Goal: Information Seeking & Learning: Learn about a topic

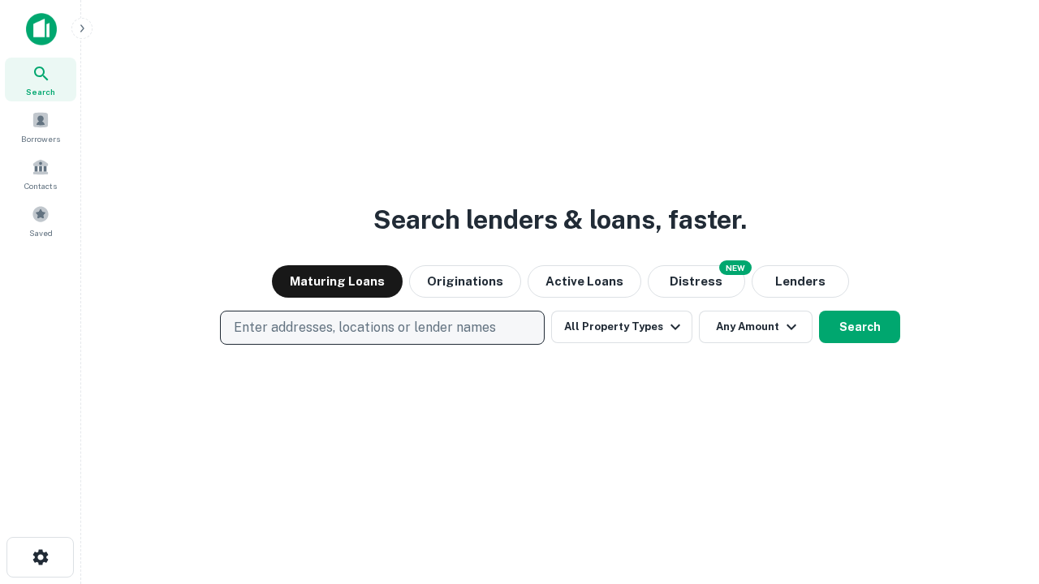
click at [381, 328] on p "Enter addresses, locations or lender names" at bounding box center [365, 327] width 262 height 19
type input "**********"
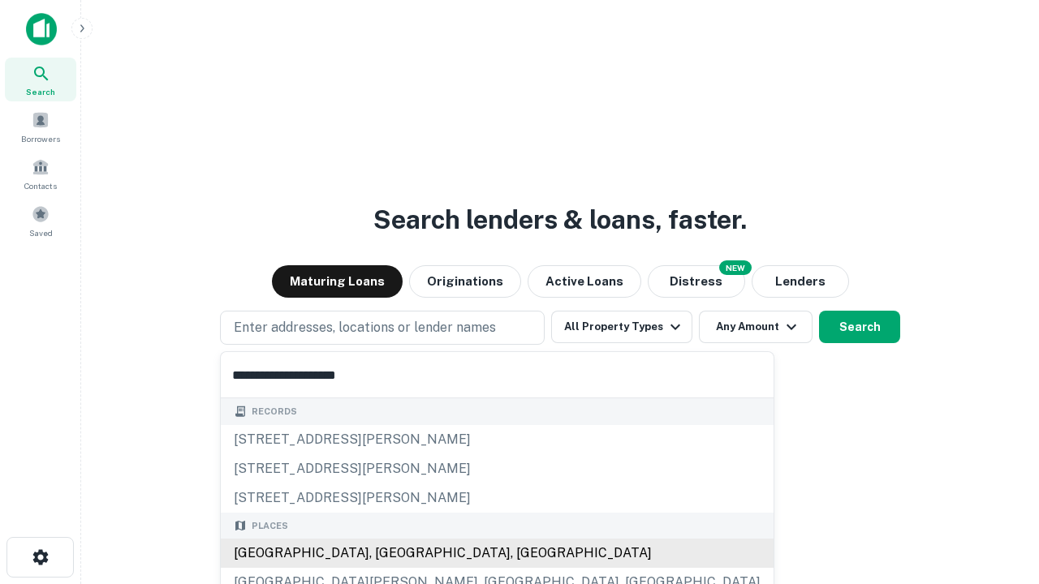
click at [388, 553] on div "Santa Monica, CA, USA" at bounding box center [497, 553] width 553 height 29
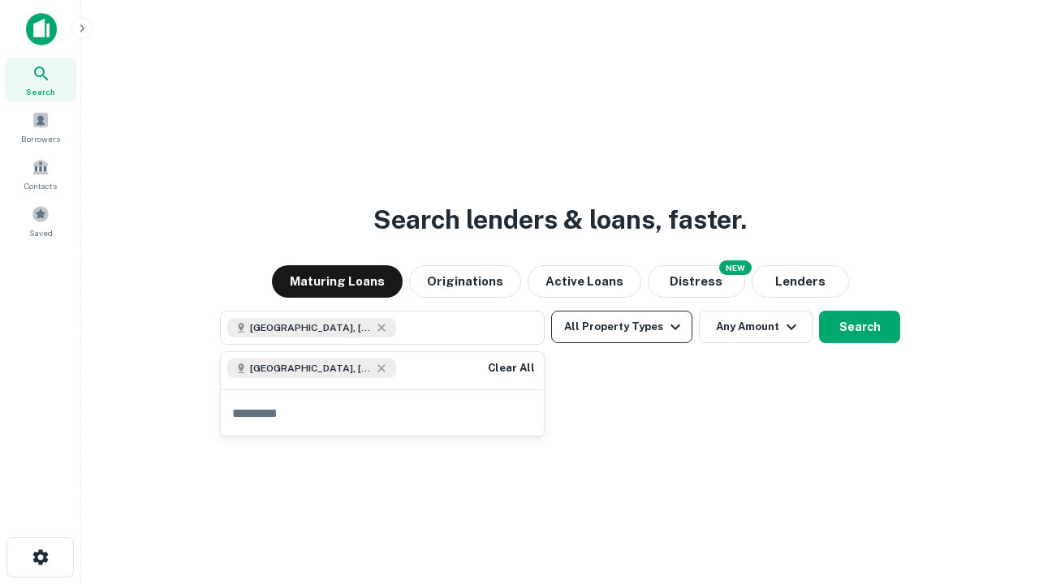
click at [622, 327] on button "All Property Types" at bounding box center [621, 327] width 141 height 32
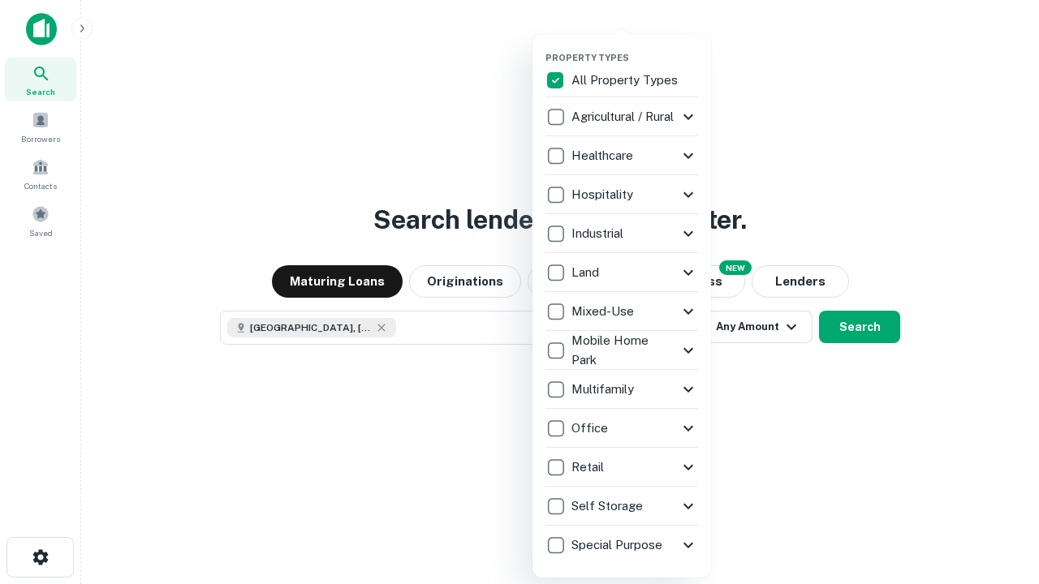
click at [635, 47] on button "button" at bounding box center [634, 47] width 179 height 1
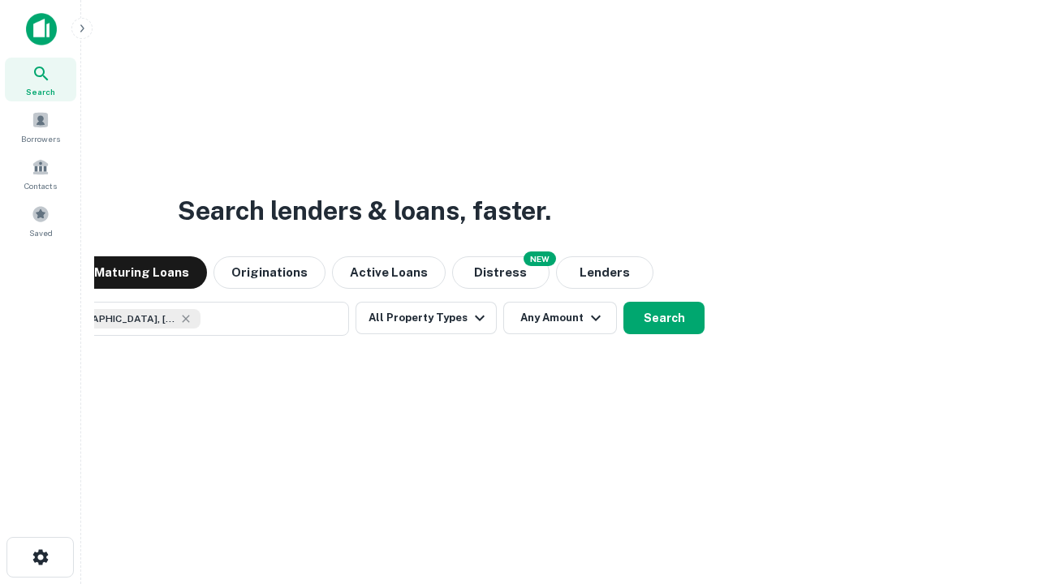
scroll to position [26, 0]
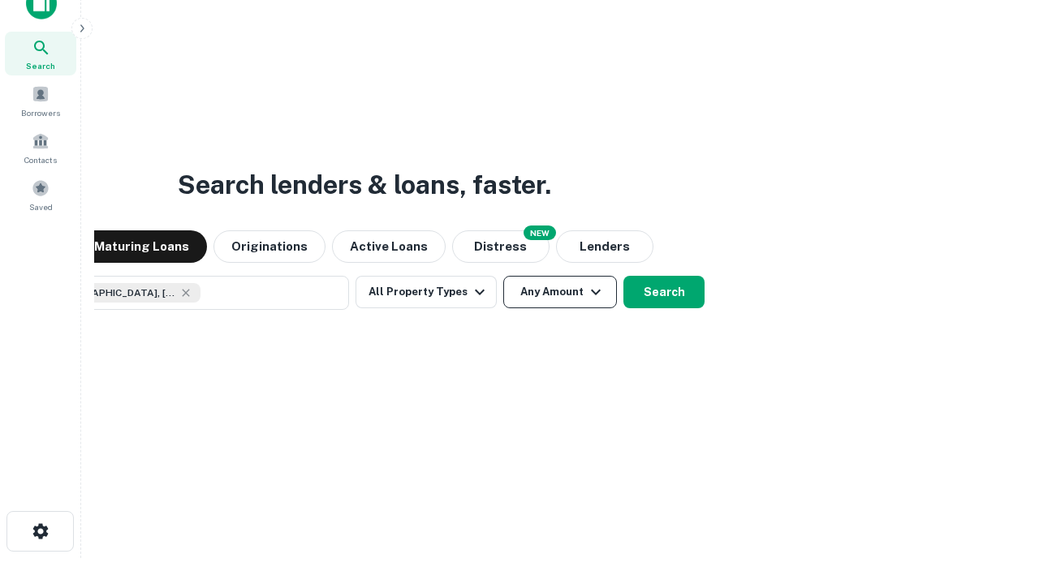
click at [503, 276] on button "Any Amount" at bounding box center [560, 292] width 114 height 32
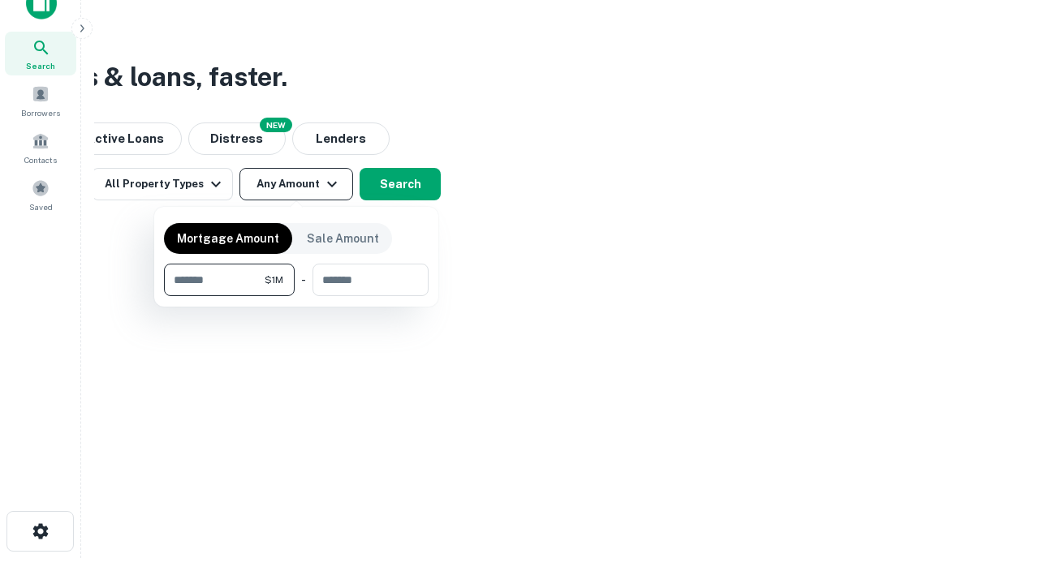
type input "*******"
click at [296, 296] on button "button" at bounding box center [296, 296] width 265 height 1
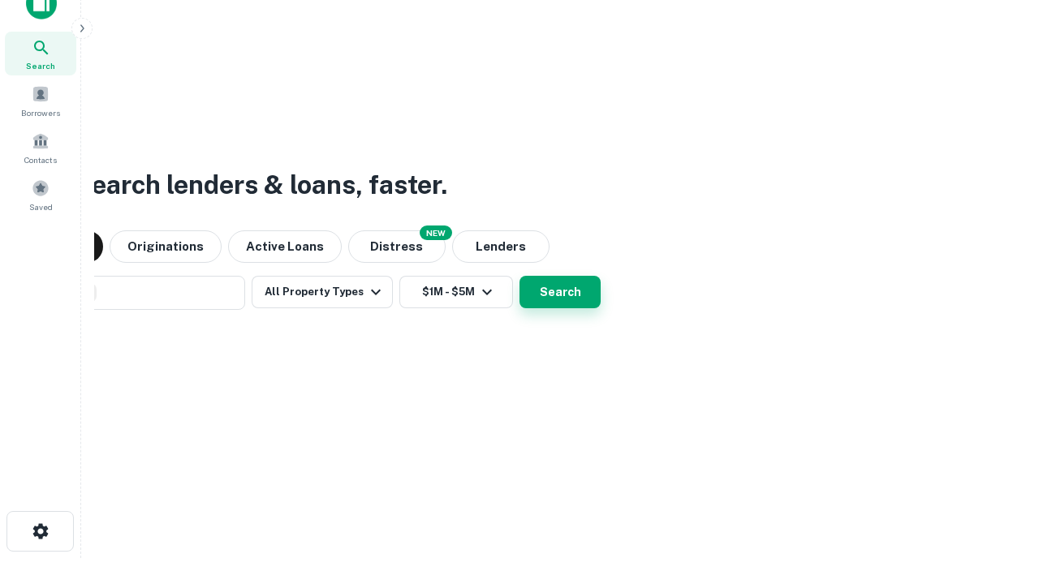
click at [519, 276] on button "Search" at bounding box center [559, 292] width 81 height 32
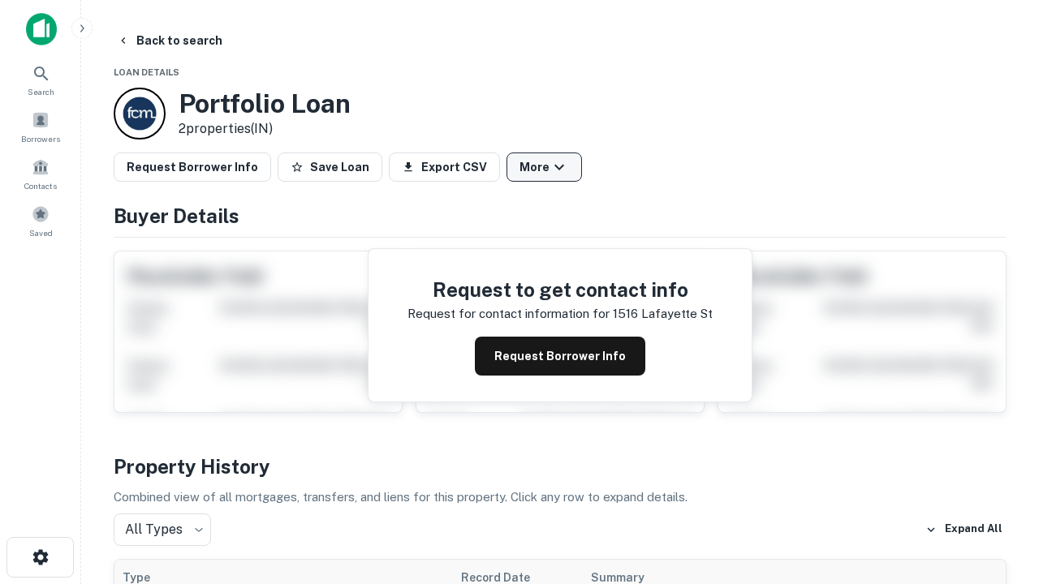
click at [544, 167] on button "More" at bounding box center [543, 167] width 75 height 29
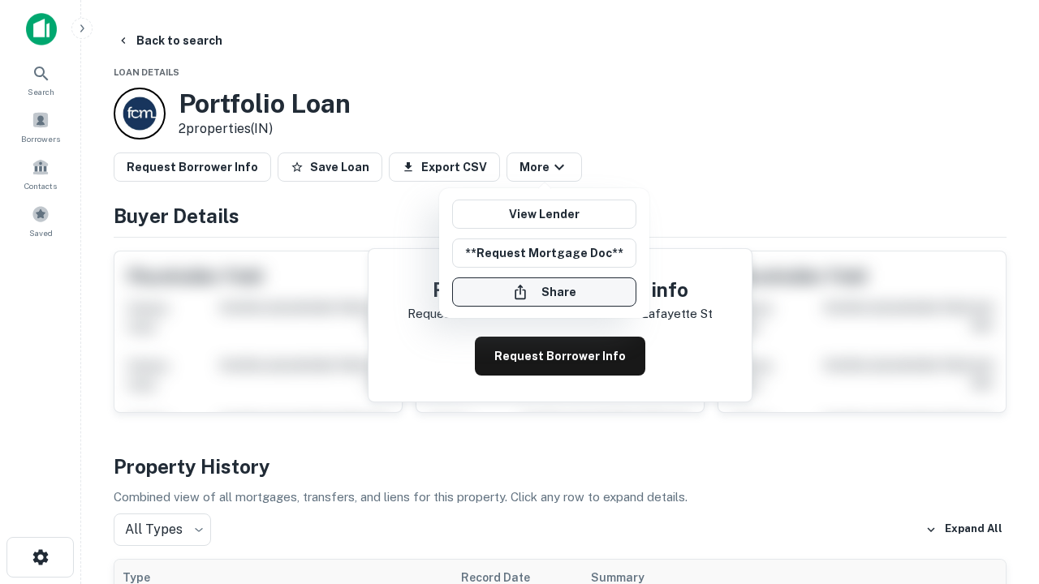
click at [544, 292] on button "Share" at bounding box center [544, 292] width 184 height 29
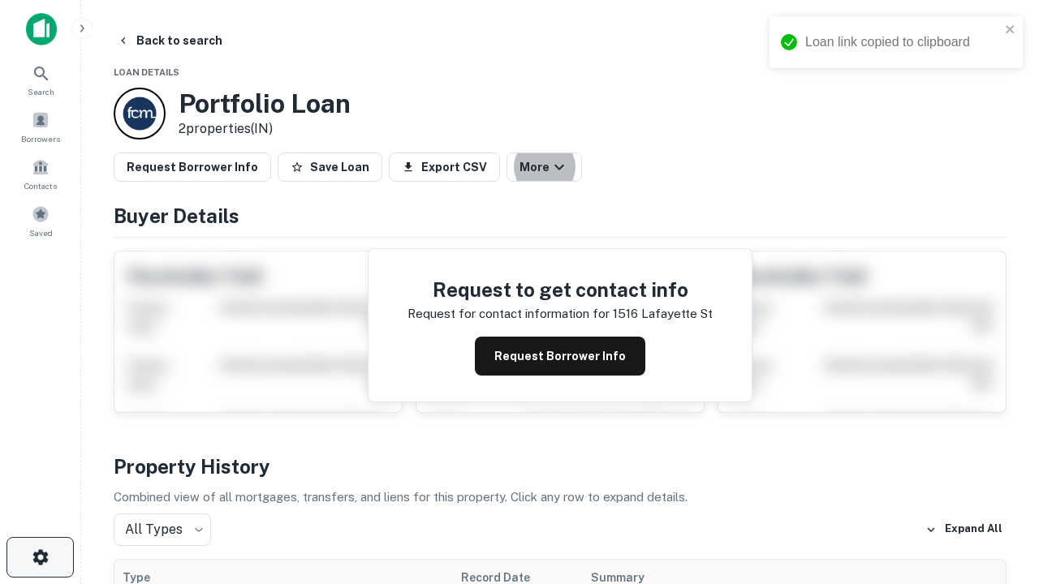
click at [40, 558] on icon "button" at bounding box center [40, 557] width 19 height 19
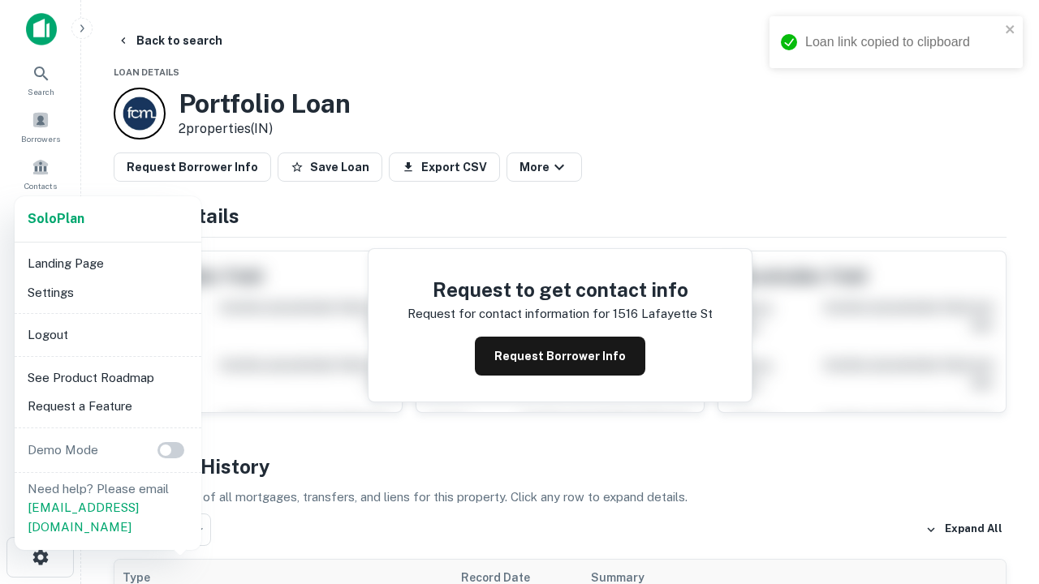
click at [107, 334] on li "Logout" at bounding box center [108, 335] width 174 height 29
